Goal: Transaction & Acquisition: Download file/media

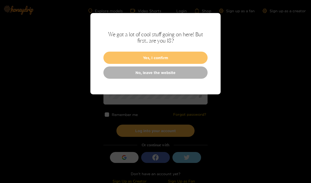
click at [193, 59] on button "Yes, I confirm" at bounding box center [155, 58] width 104 height 12
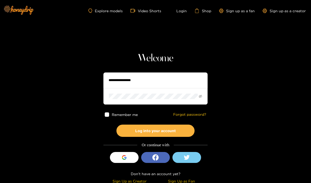
click at [171, 76] on input "text" at bounding box center [155, 80] width 104 height 16
type input "*********"
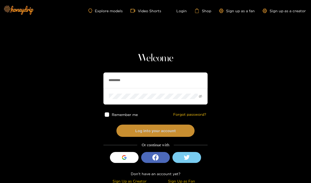
click at [185, 131] on button "Log into your account" at bounding box center [155, 130] width 78 height 12
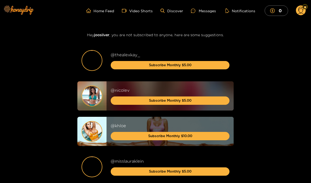
click at [301, 10] on circle at bounding box center [301, 10] width 10 height 10
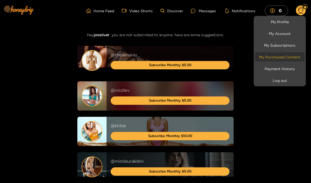
click at [289, 59] on link "My Purchased Content" at bounding box center [279, 56] width 49 height 9
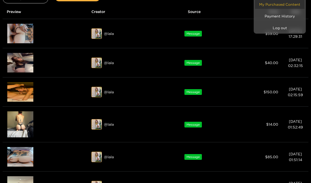
scroll to position [61, 0]
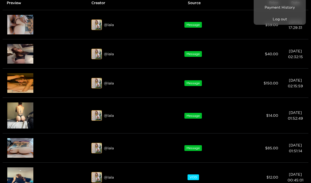
click at [145, 179] on div at bounding box center [155, 91] width 311 height 183
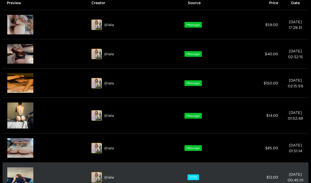
click at [23, 172] on img at bounding box center [20, 177] width 26 height 20
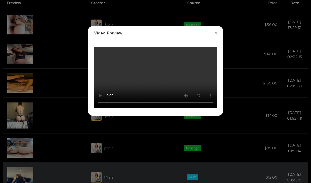
scroll to position [42, 0]
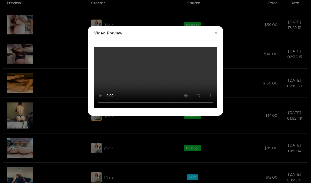
click at [152, 108] on video "Your browser does not support the video tag." at bounding box center [155, 77] width 123 height 61
click at [178, 87] on video "Your browser does not support the video tag." at bounding box center [155, 77] width 123 height 61
click at [198, 90] on video "Your browser does not support the video tag." at bounding box center [155, 77] width 123 height 61
click at [123, 55] on video "Your browser does not support the video tag." at bounding box center [155, 77] width 123 height 61
click at [97, 47] on video "Your browser does not support the video tag." at bounding box center [155, 77] width 123 height 61
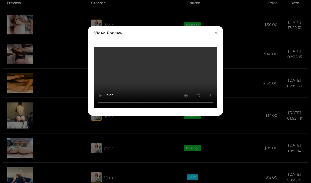
click at [50, 99] on div "Video Preview Your browser does not support the video tag." at bounding box center [155, 91] width 311 height 183
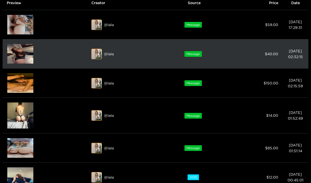
click at [23, 52] on img at bounding box center [20, 54] width 26 height 20
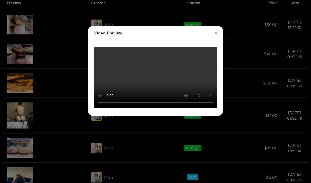
click at [155, 108] on video "Your browser does not support the video tag." at bounding box center [155, 77] width 123 height 61
click at [97, 53] on video "Your browser does not support the video tag." at bounding box center [155, 77] width 123 height 61
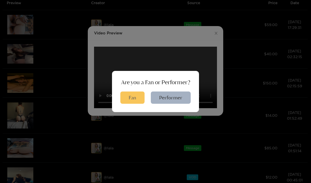
click at [131, 104] on button "Fan" at bounding box center [132, 97] width 24 height 12
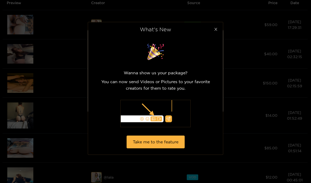
click at [215, 31] on icon "close" at bounding box center [216, 29] width 4 height 4
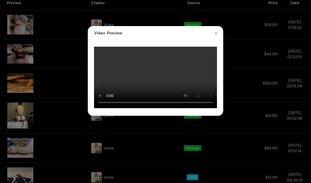
scroll to position [82, 0]
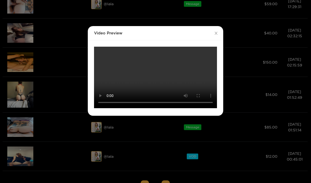
click at [155, 108] on video "Your browser does not support the video tag." at bounding box center [155, 77] width 123 height 61
click at [98, 47] on video "Your browser does not support the video tag." at bounding box center [155, 77] width 123 height 61
click at [156, 108] on video "Your browser does not support the video tag." at bounding box center [155, 77] width 123 height 61
click at [188, 108] on video "Your browser does not support the video tag." at bounding box center [155, 77] width 123 height 61
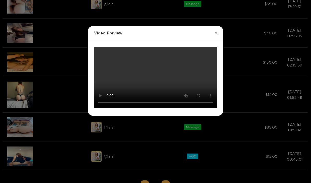
click at [97, 47] on video "Your browser does not support the video tag." at bounding box center [155, 77] width 123 height 61
click at [154, 108] on video "Your browser does not support the video tag." at bounding box center [155, 77] width 123 height 61
click at [100, 47] on video "Your browser does not support the video tag." at bounding box center [155, 77] width 123 height 61
